Goal: Check status: Check status

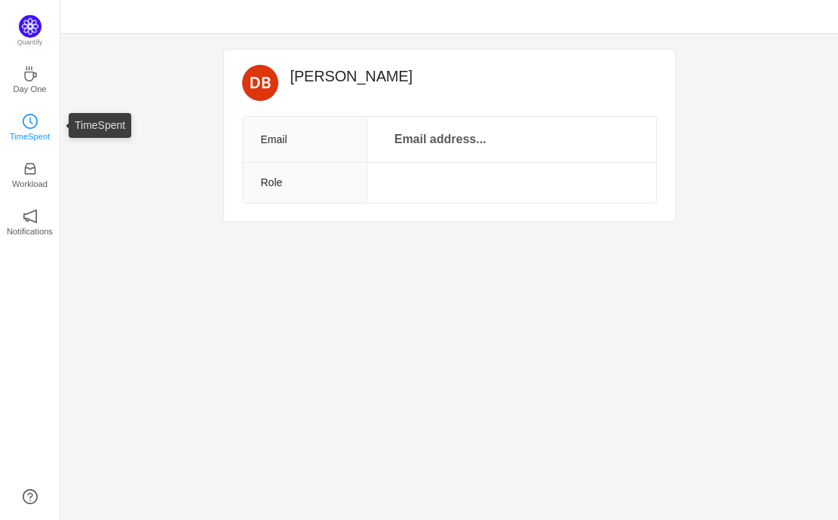
click at [38, 121] on link "TimeSpent" at bounding box center [30, 125] width 15 height 15
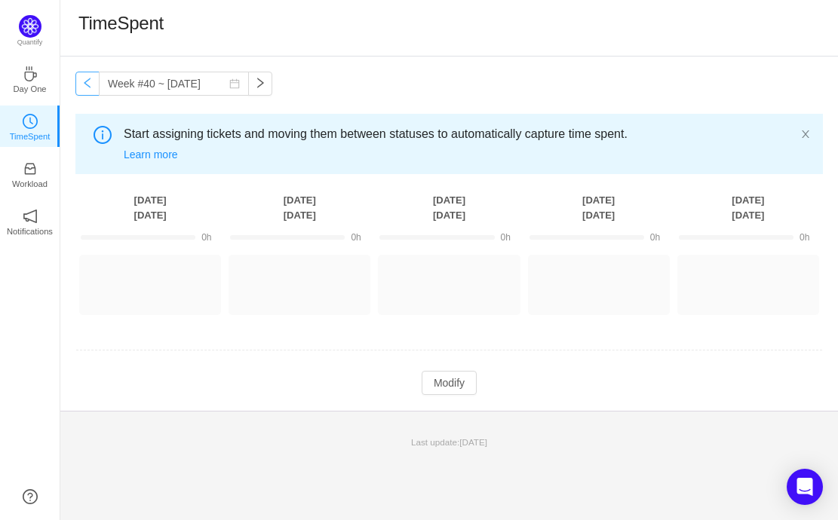
click at [80, 89] on button "button" at bounding box center [87, 84] width 24 height 24
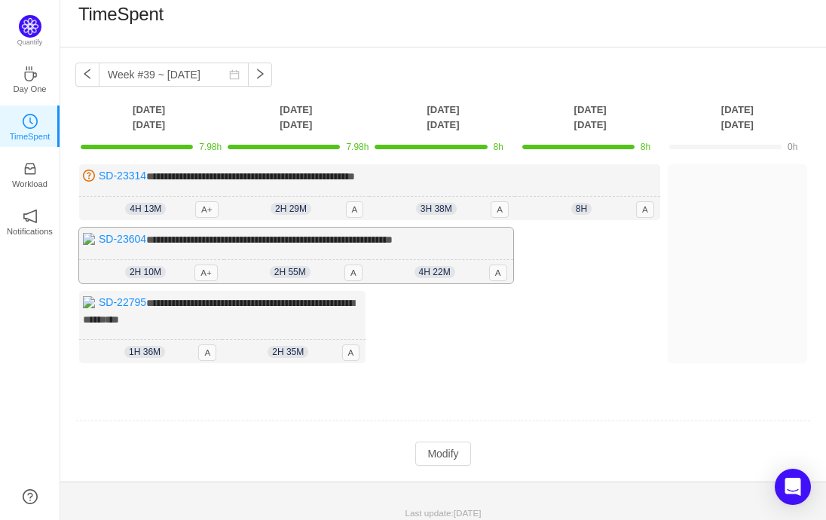
scroll to position [14, 0]
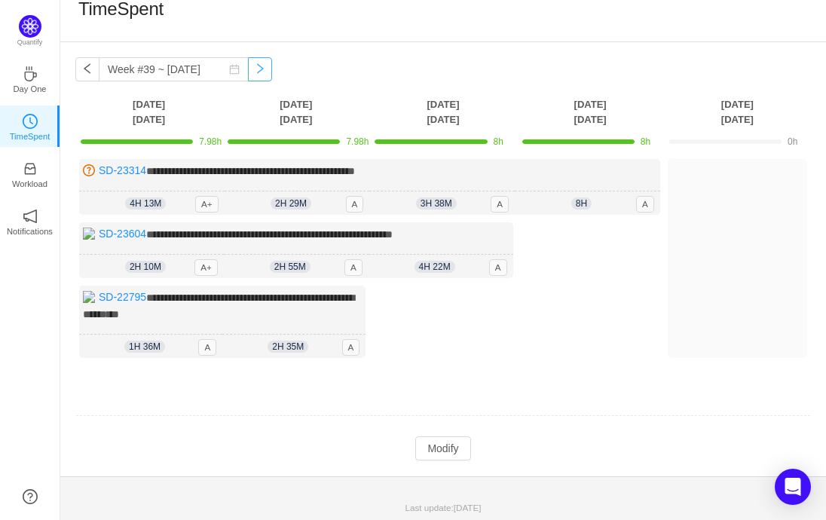
click at [250, 71] on button "button" at bounding box center [260, 69] width 24 height 24
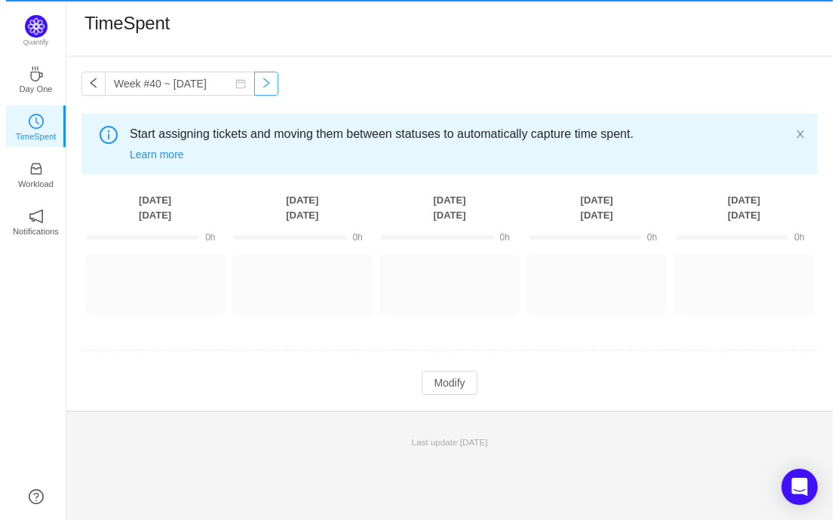
scroll to position [0, 0]
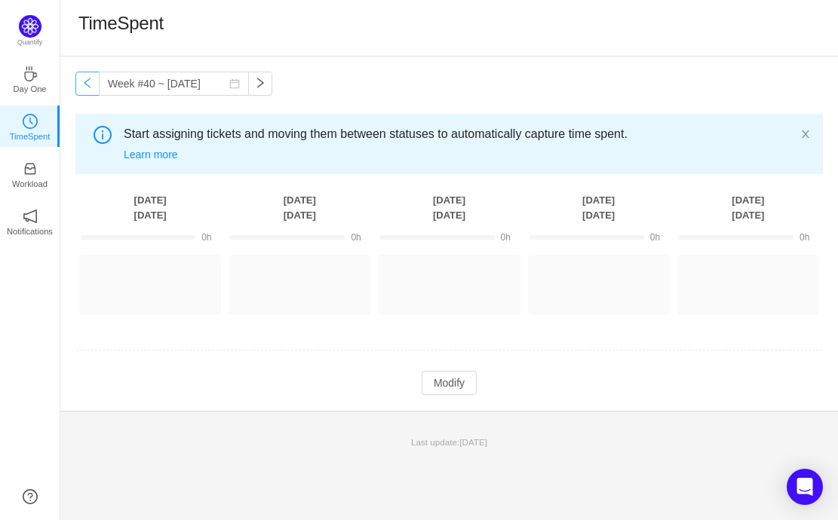
click at [87, 86] on button "button" at bounding box center [87, 84] width 24 height 24
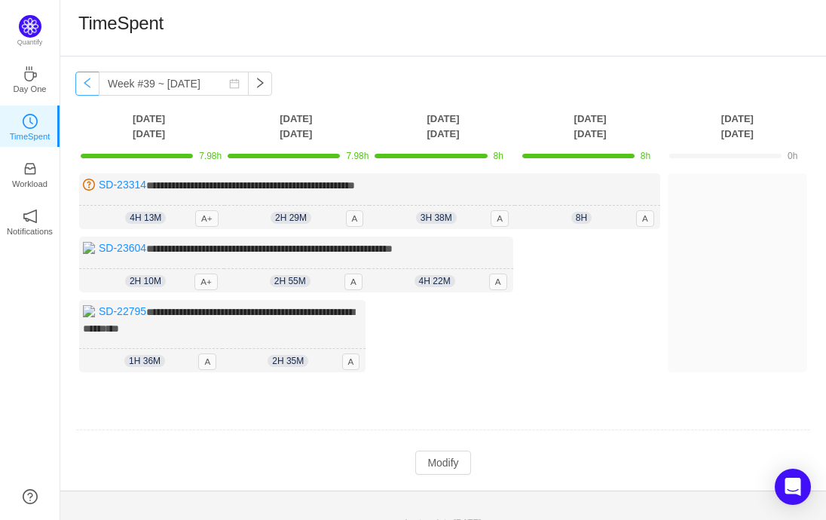
click at [87, 86] on button "button" at bounding box center [87, 84] width 24 height 24
type input "Week #38 ~ [DATE]"
